Goal: Consume media (video, audio)

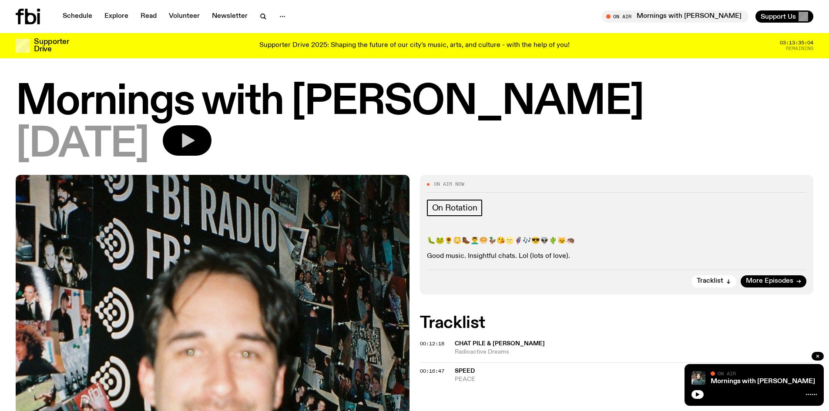
click at [211, 131] on button "button" at bounding box center [187, 140] width 49 height 30
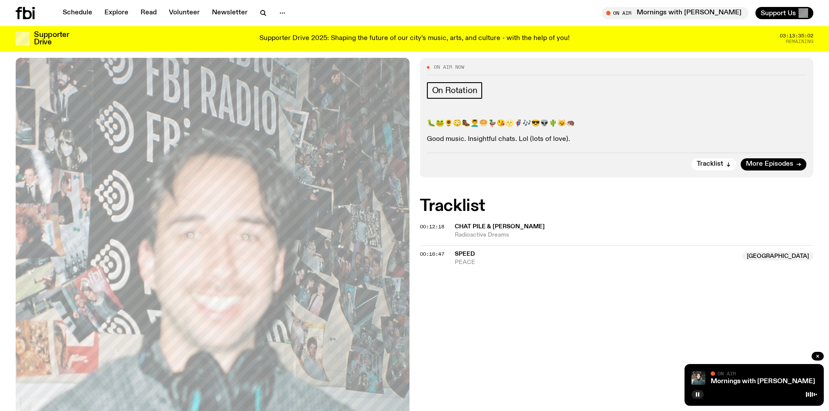
scroll to position [127, 0]
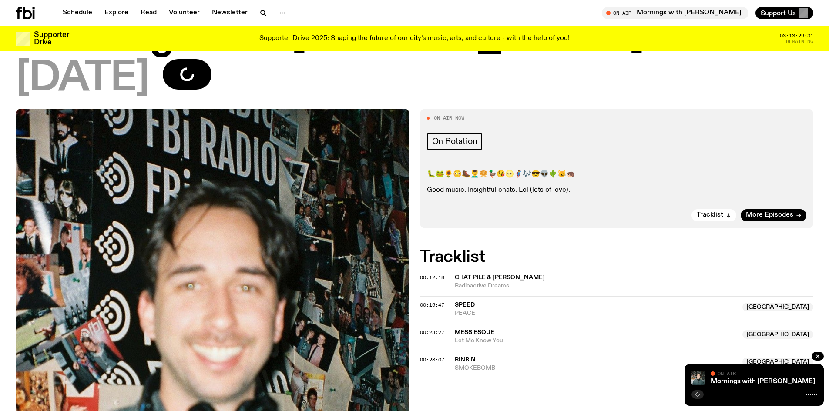
scroll to position [169, 0]
